Goal: Task Accomplishment & Management: Manage account settings

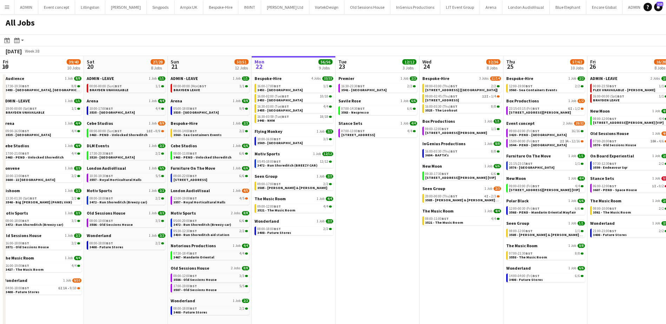
scroll to position [0, 168]
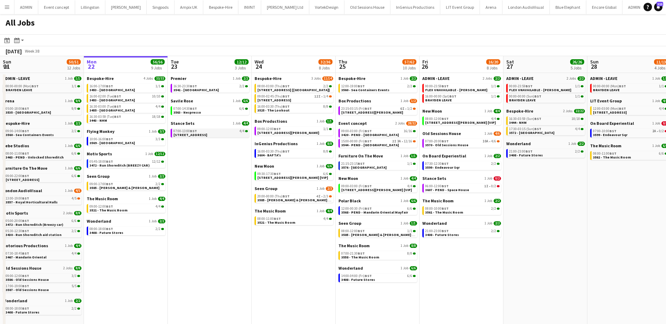
click at [201, 136] on span "[STREET_ADDRESS]" at bounding box center [190, 135] width 34 height 5
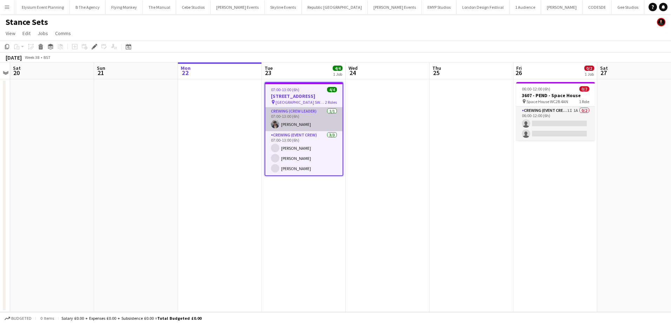
scroll to position [0, 2227]
click at [94, 44] on icon "Edit" at bounding box center [95, 47] width 6 height 6
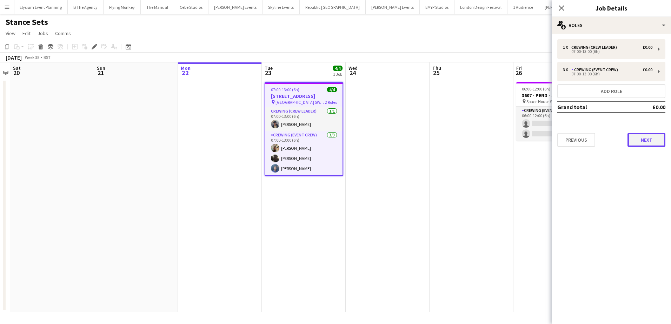
click at [636, 143] on button "Next" at bounding box center [647, 140] width 38 height 14
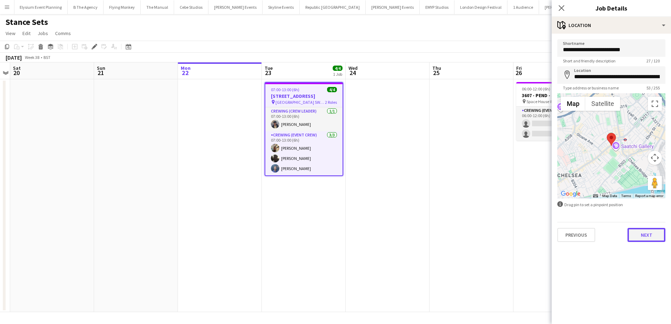
click at [634, 232] on button "Next" at bounding box center [647, 235] width 38 height 14
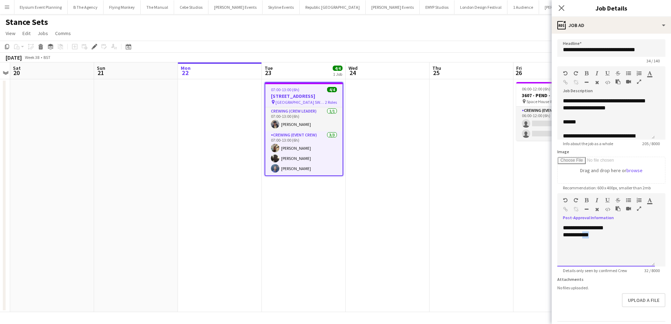
drag, startPoint x: 597, startPoint y: 255, endPoint x: 584, endPoint y: 253, distance: 12.9
click at [584, 239] on div "**********" at bounding box center [606, 235] width 86 height 7
paste div
click at [500, 216] on app-date-cell at bounding box center [472, 195] width 84 height 233
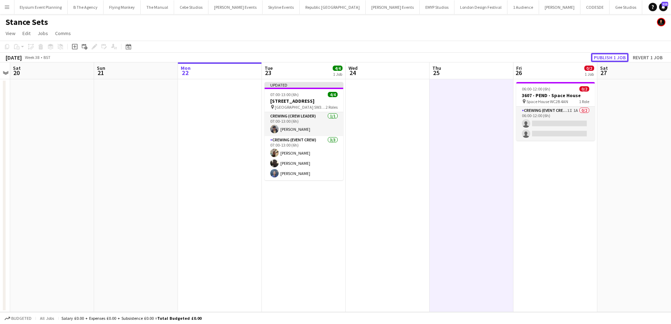
click at [613, 58] on button "Publish 1 job" at bounding box center [610, 57] width 38 height 9
